Goal: Task Accomplishment & Management: Use online tool/utility

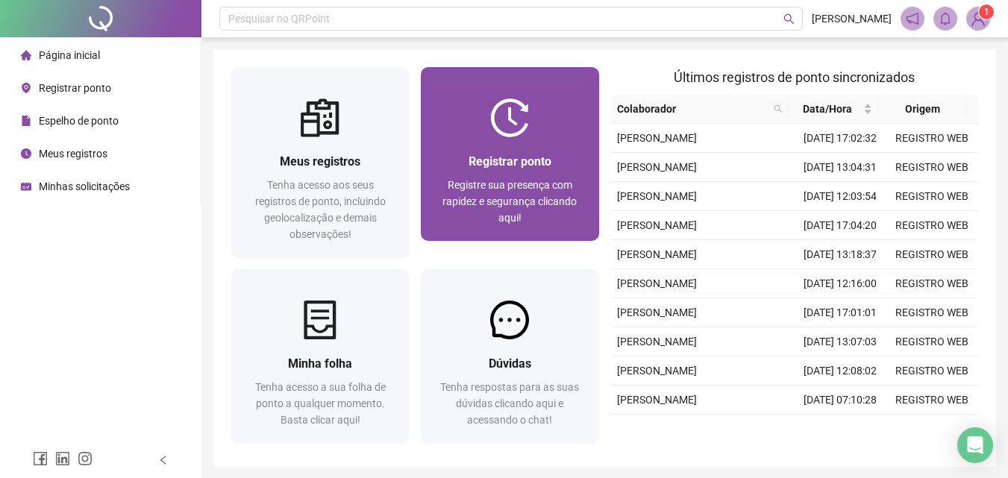
click at [506, 153] on div "Registrar ponto" at bounding box center [510, 161] width 142 height 19
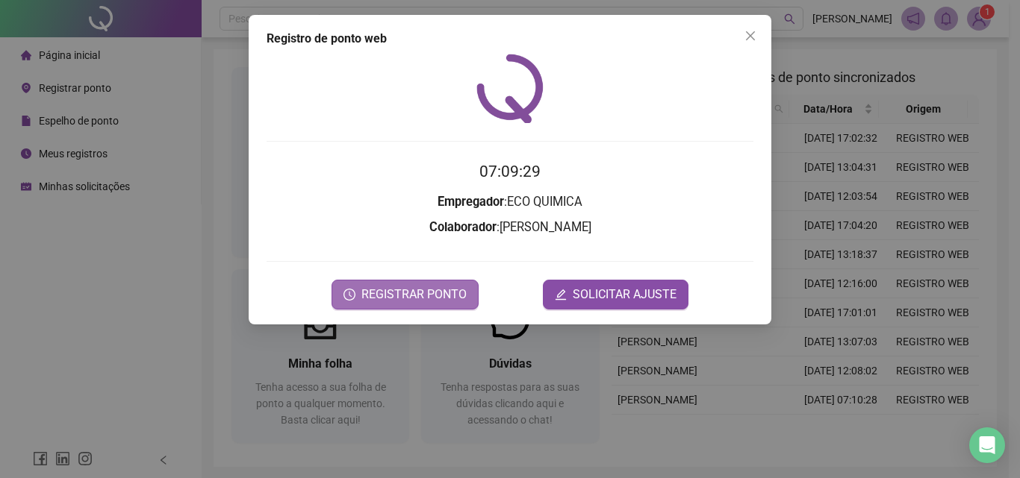
click at [382, 297] on span "REGISTRAR PONTO" at bounding box center [413, 295] width 105 height 18
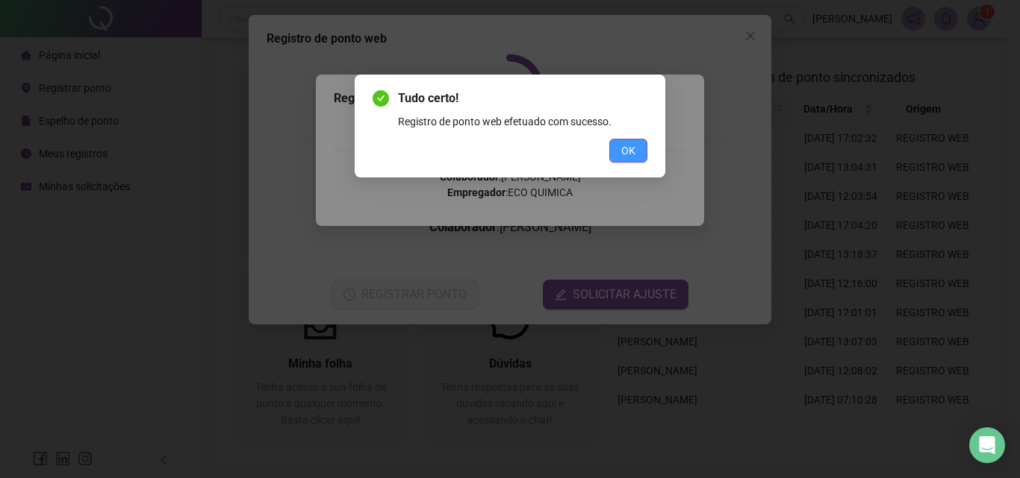
click at [619, 149] on button "OK" at bounding box center [628, 151] width 38 height 24
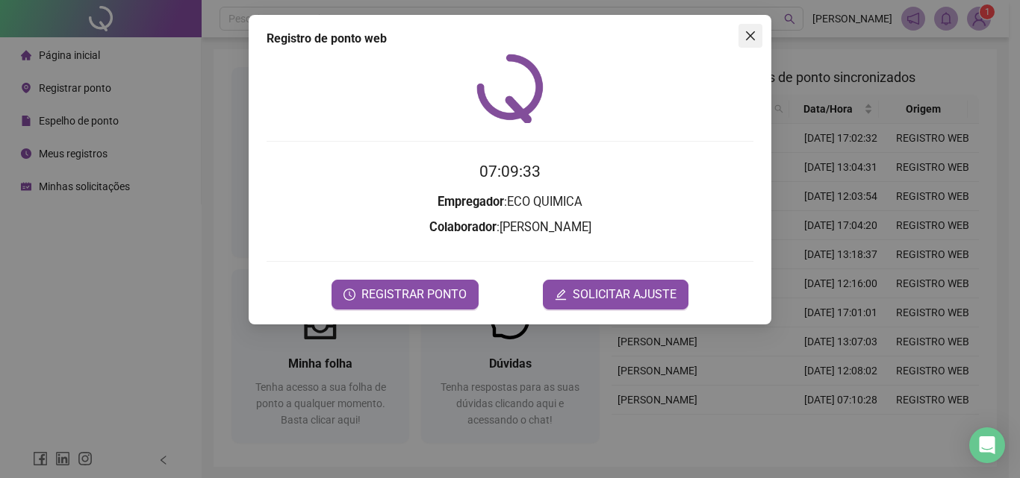
click at [741, 31] on span "Close" at bounding box center [750, 36] width 24 height 12
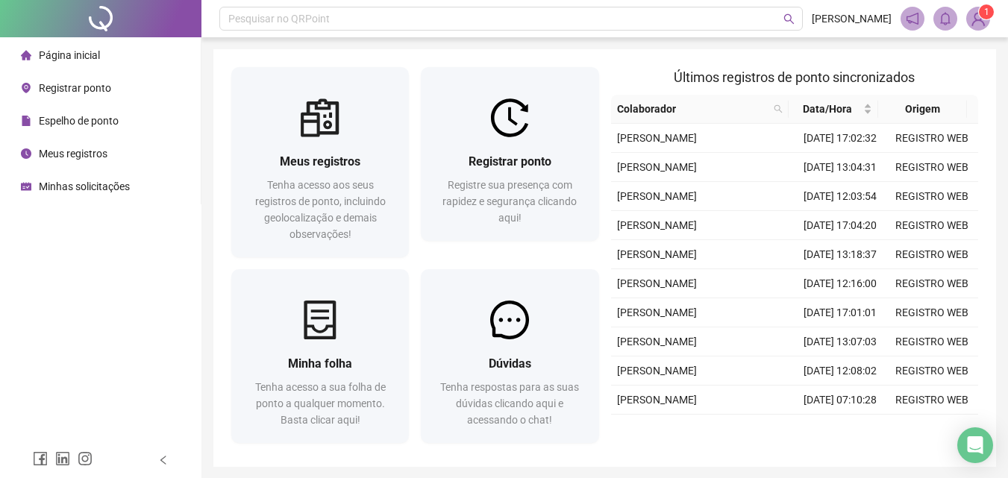
click at [982, 28] on img at bounding box center [978, 18] width 22 height 22
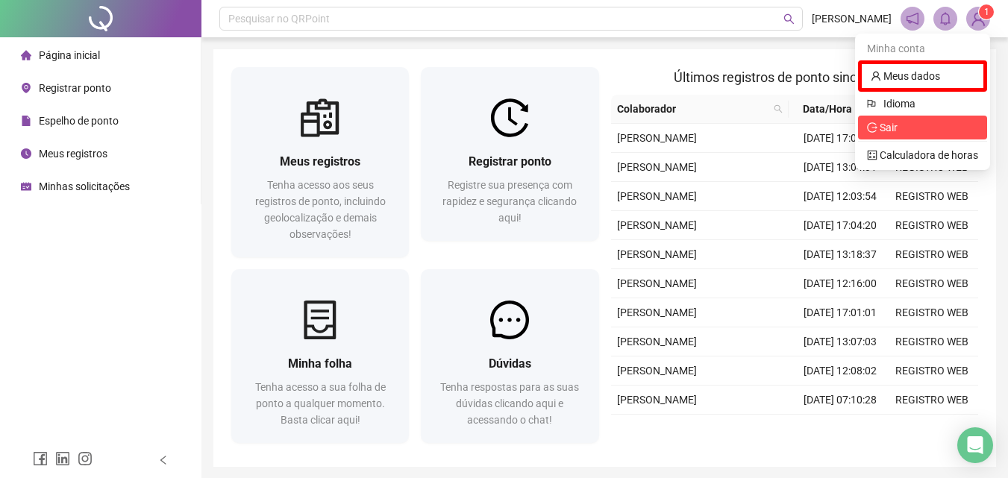
click at [913, 131] on span "Sair" at bounding box center [922, 127] width 111 height 16
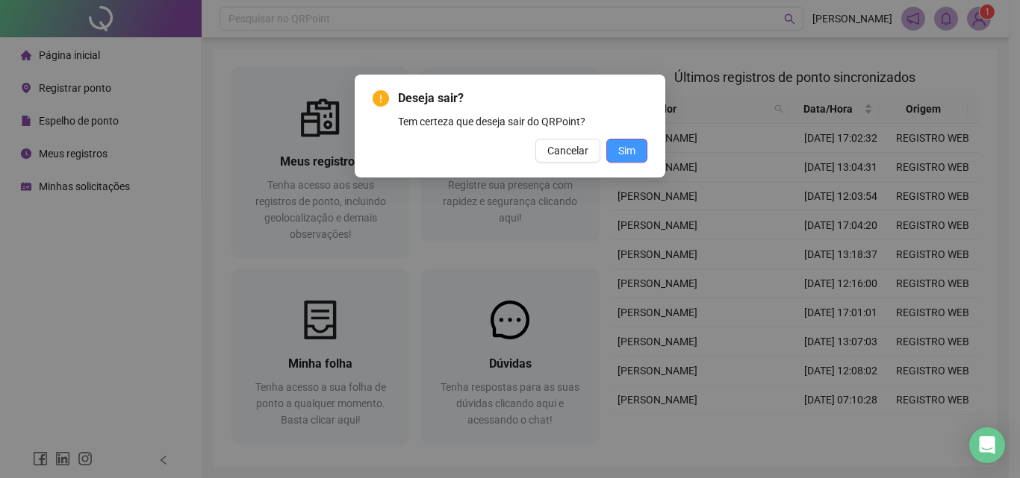
click at [632, 151] on span "Sim" at bounding box center [626, 151] width 17 height 16
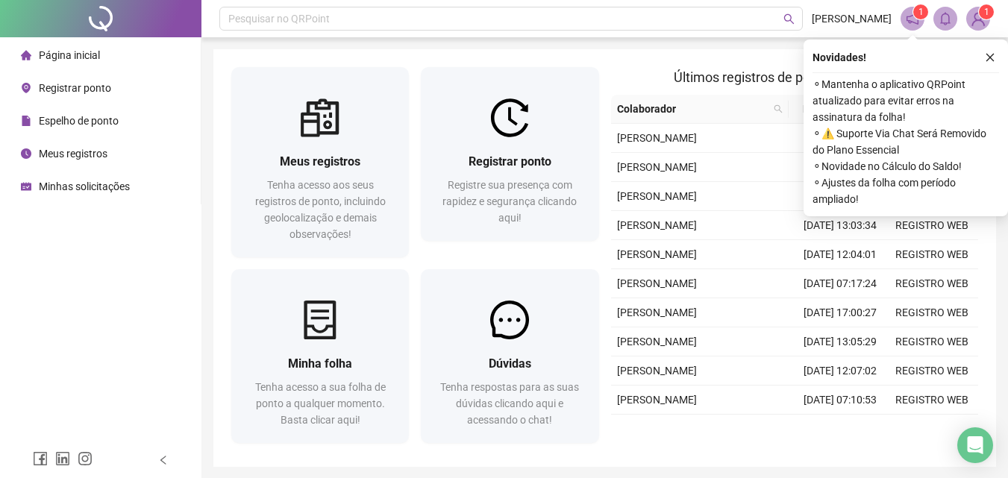
click at [472, 176] on div "Registrar ponto Registre sua presença com rapidez e segurança clicando aqui!" at bounding box center [510, 189] width 142 height 74
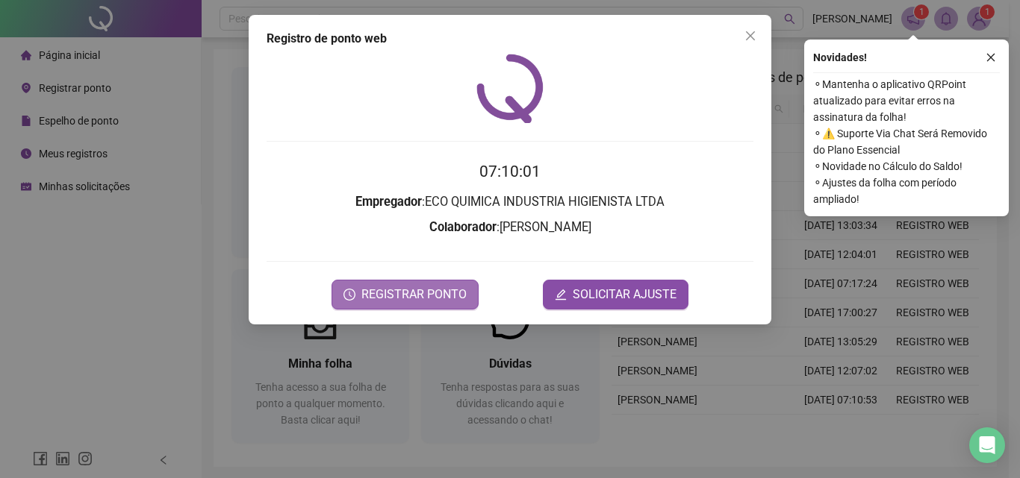
click at [428, 293] on span "REGISTRAR PONTO" at bounding box center [413, 295] width 105 height 18
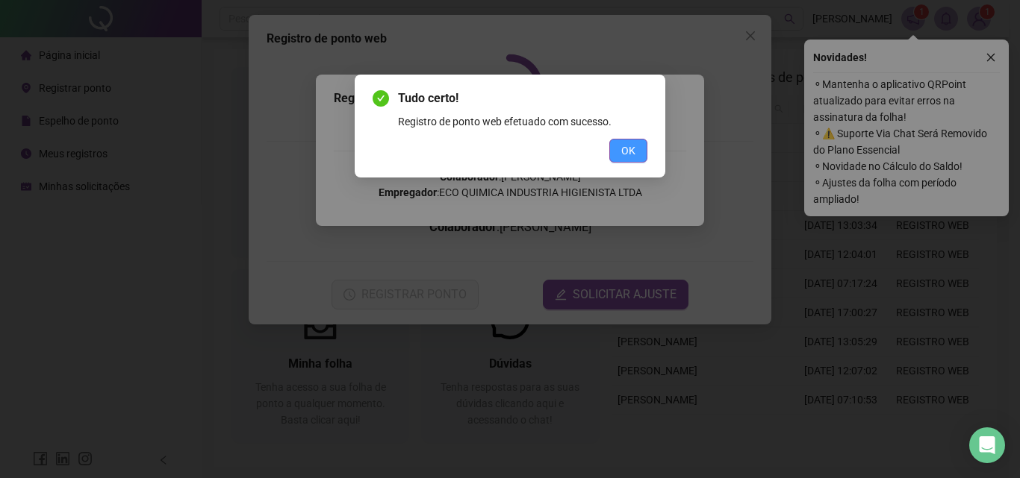
click at [619, 152] on button "OK" at bounding box center [628, 151] width 38 height 24
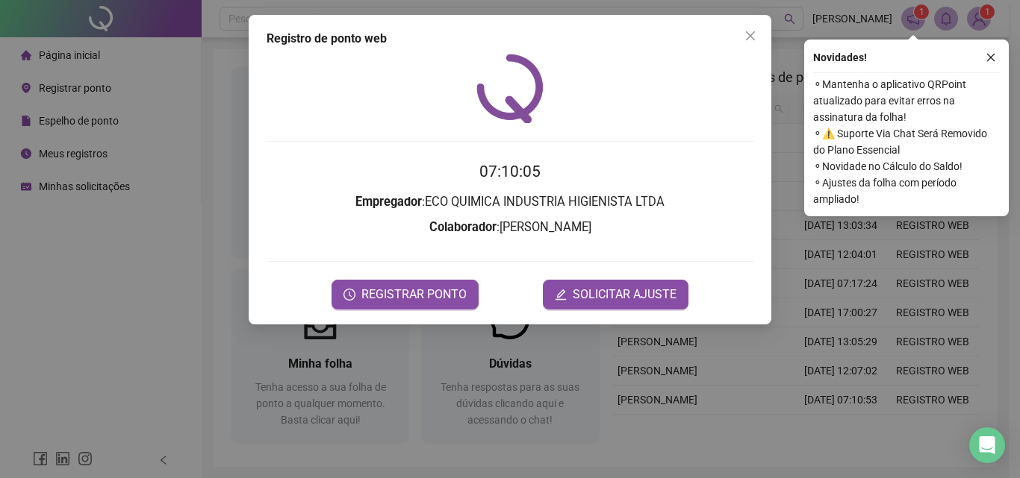
click at [975, 13] on div "Registro de ponto web 07:10:05 Empregador : ECO QUIMICA INDUSTRIA HIGIENISTA LT…" at bounding box center [510, 239] width 1020 height 478
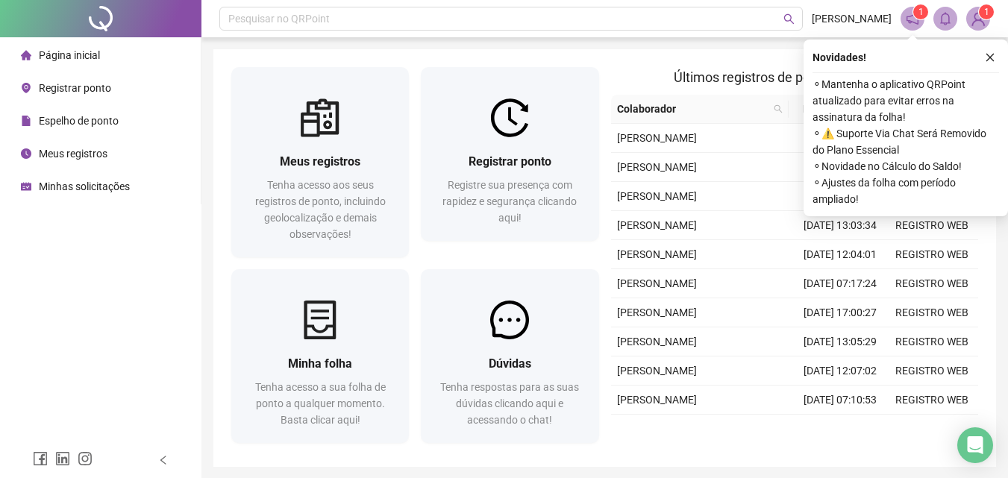
click at [984, 13] on span "1" at bounding box center [986, 12] width 5 height 10
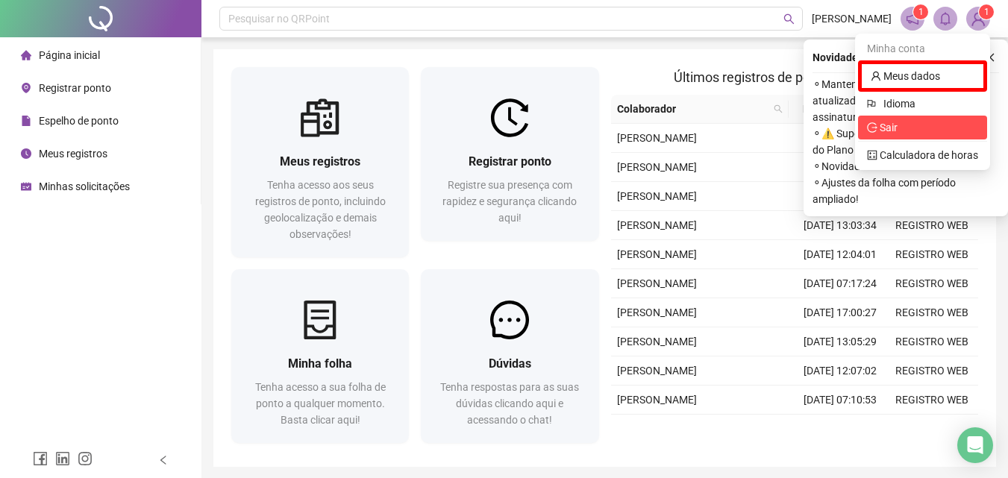
click at [902, 126] on span "Sair" at bounding box center [922, 127] width 111 height 16
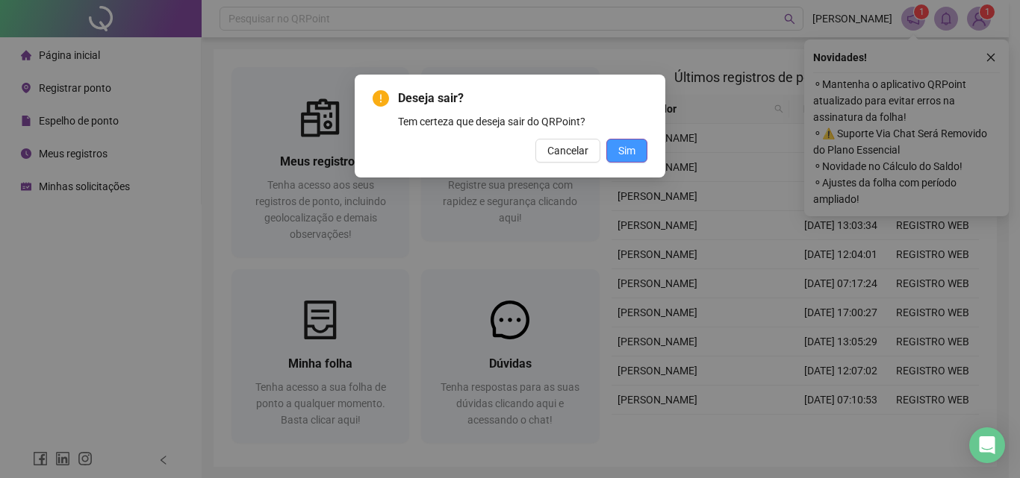
click at [626, 151] on span "Sim" at bounding box center [626, 151] width 17 height 16
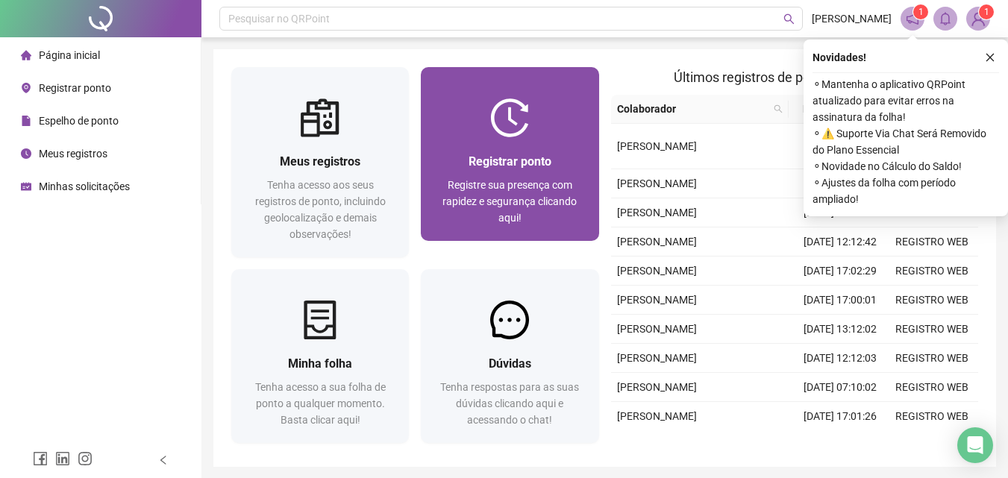
click at [506, 159] on span "Registrar ponto" at bounding box center [510, 161] width 83 height 14
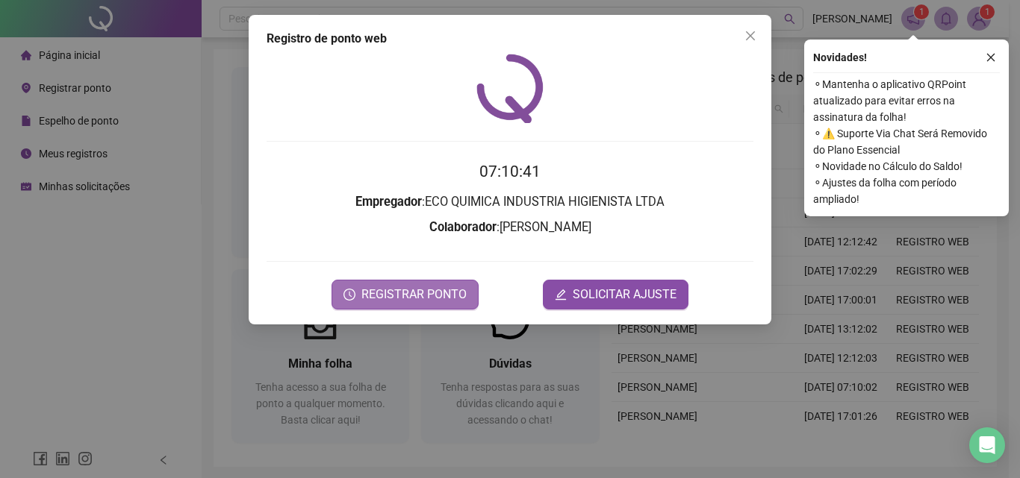
click at [432, 284] on button "REGISTRAR PONTO" at bounding box center [404, 295] width 147 height 30
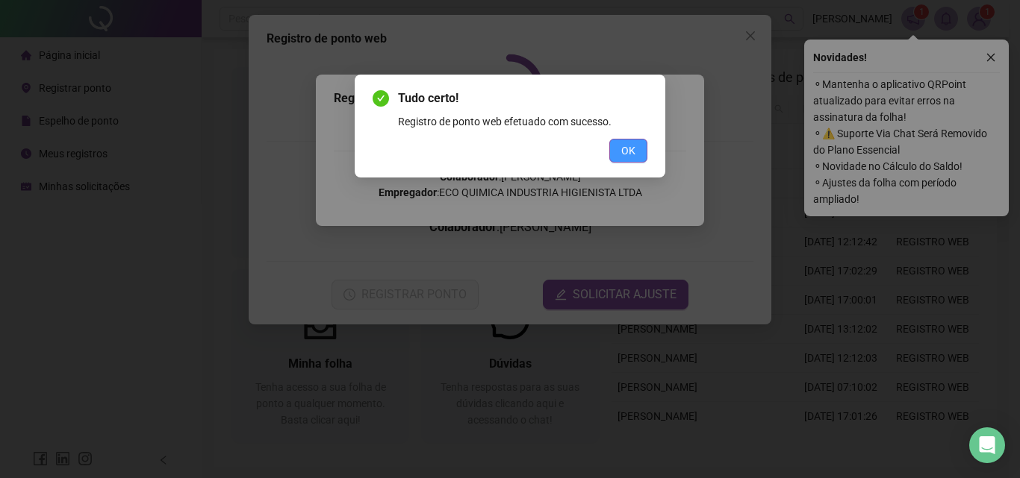
click at [628, 146] on span "OK" at bounding box center [628, 151] width 14 height 16
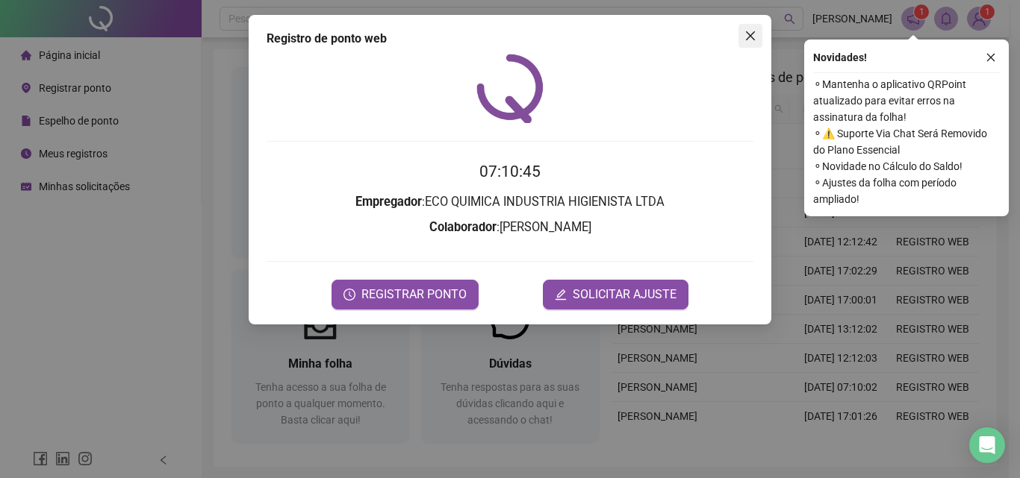
click at [757, 34] on span "Close" at bounding box center [750, 36] width 24 height 12
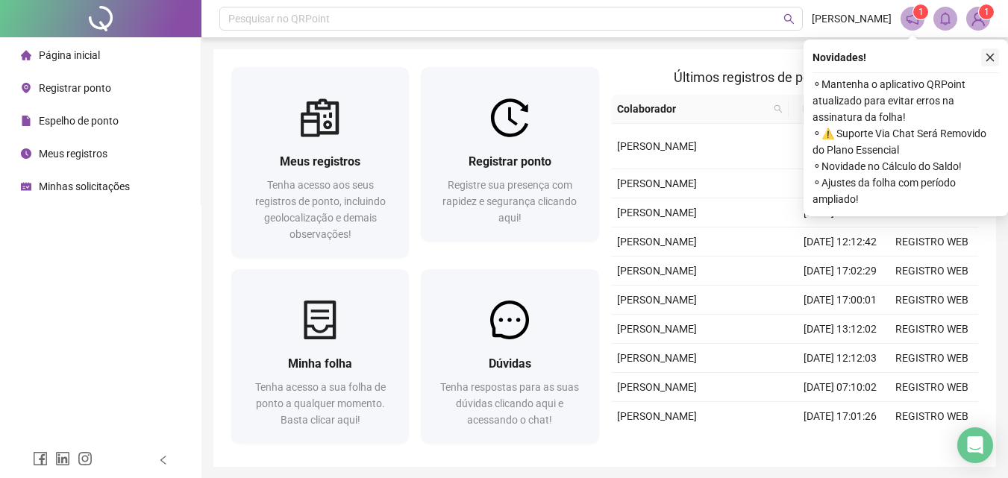
click at [992, 60] on icon "close" at bounding box center [990, 57] width 10 height 10
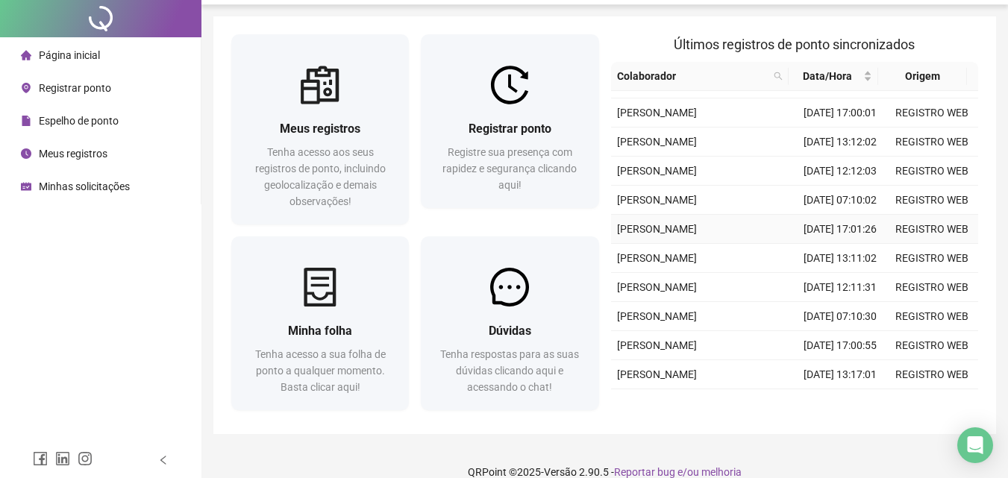
scroll to position [53, 0]
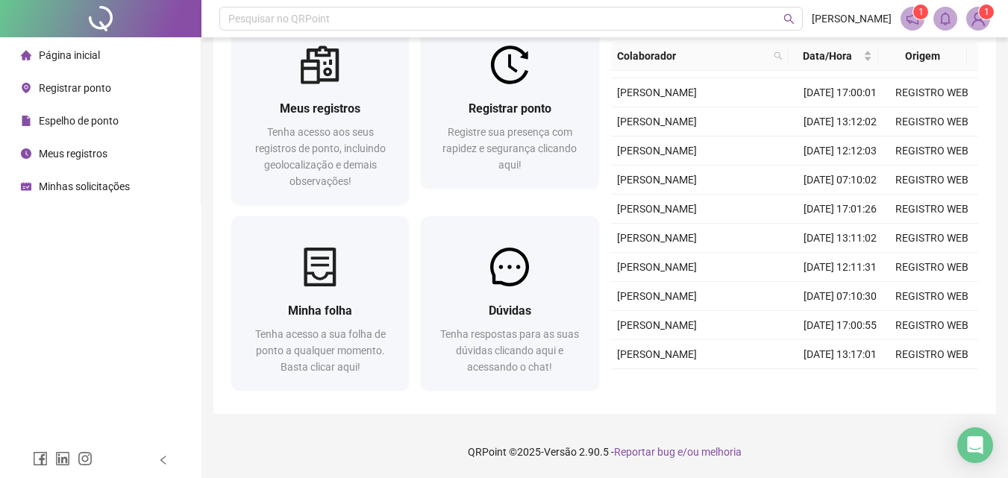
click at [87, 188] on span "Minhas solicitações" at bounding box center [84, 187] width 91 height 12
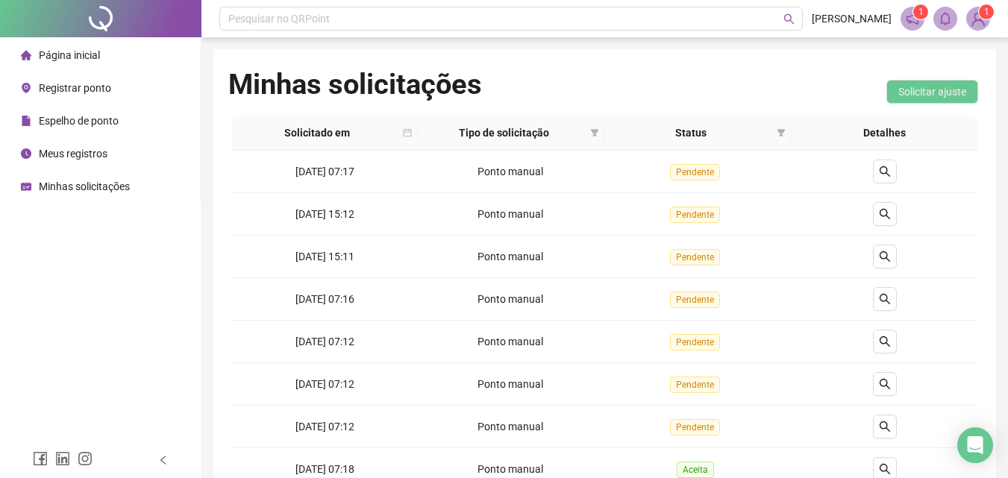
click at [977, 17] on img at bounding box center [978, 18] width 22 height 22
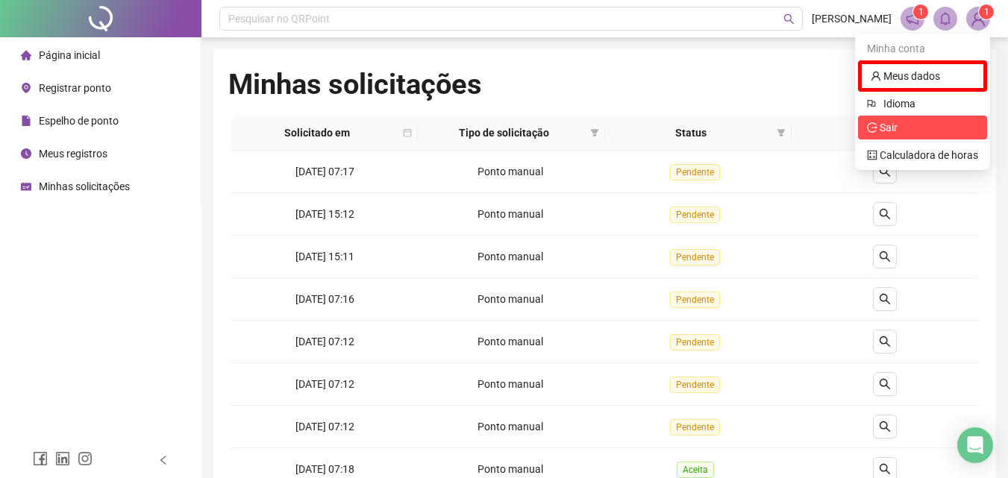
click at [888, 124] on span "Sair" at bounding box center [889, 128] width 18 height 12
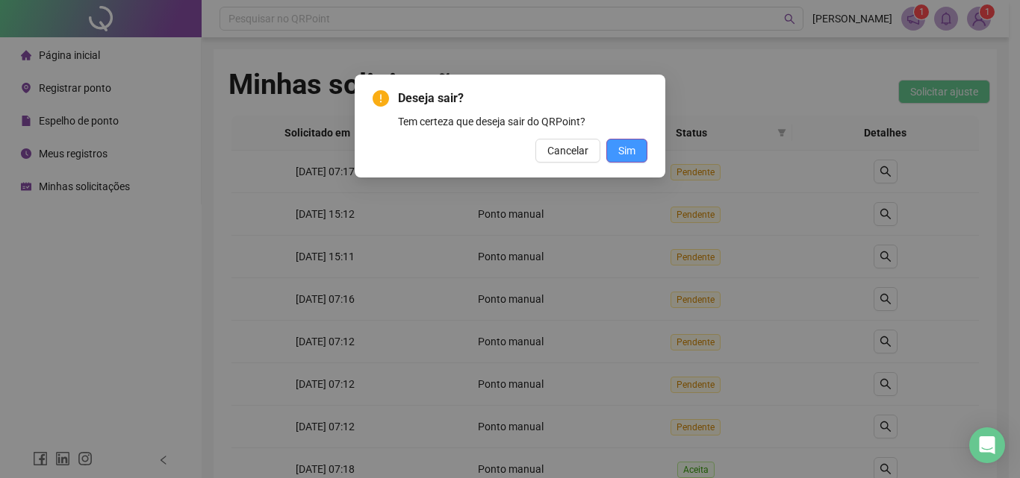
click at [635, 150] on button "Sim" at bounding box center [626, 151] width 41 height 24
